Goal: Transaction & Acquisition: Register for event/course

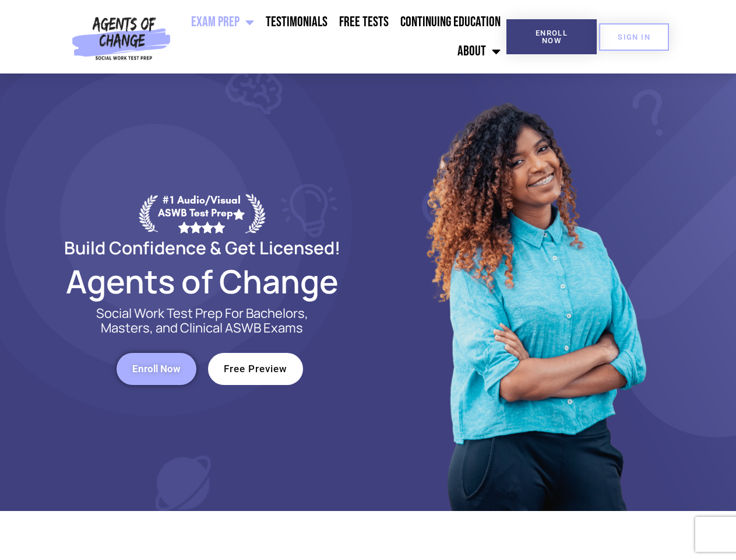
click at [368, 280] on div at bounding box center [534, 291] width 332 height 437
click at [341, 37] on ul "Exam Prep BSW Exam Prep: ASWB Bachelors Level Exam LMSW Exam Prep: ASWB Masters…" at bounding box center [340, 37] width 331 height 58
click at [551, 37] on span "Enroll Now" at bounding box center [551, 36] width 53 height 15
click at [634, 37] on span "SIGN IN" at bounding box center [634, 37] width 33 height 8
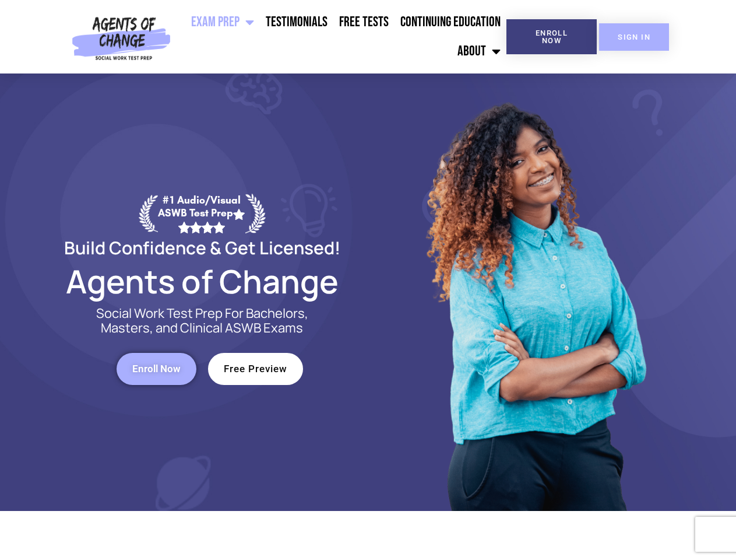
click at [634, 37] on span "SIGN IN" at bounding box center [634, 37] width 33 height 8
click at [156, 368] on span "Enroll Now" at bounding box center [156, 369] width 48 height 10
click at [255, 368] on span "Free Preview" at bounding box center [256, 369] width 64 height 10
